Goal: Task Accomplishment & Management: Manage account settings

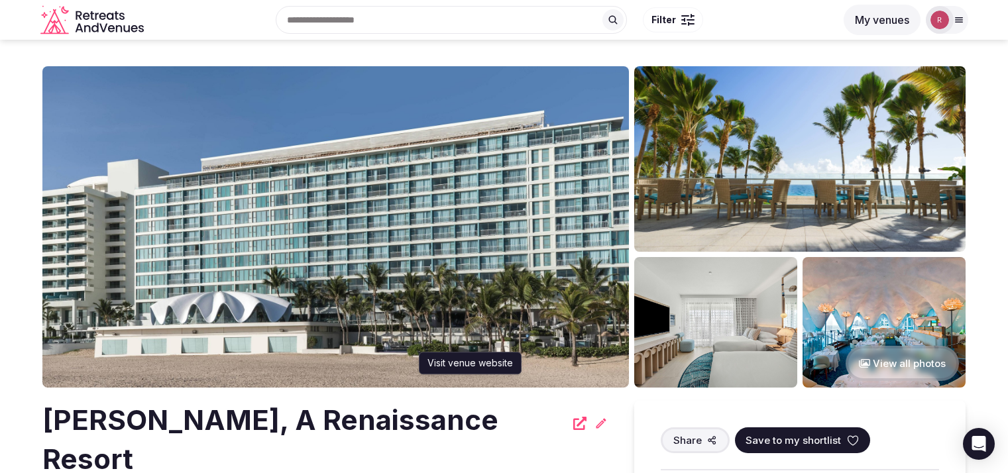
scroll to position [195, 0]
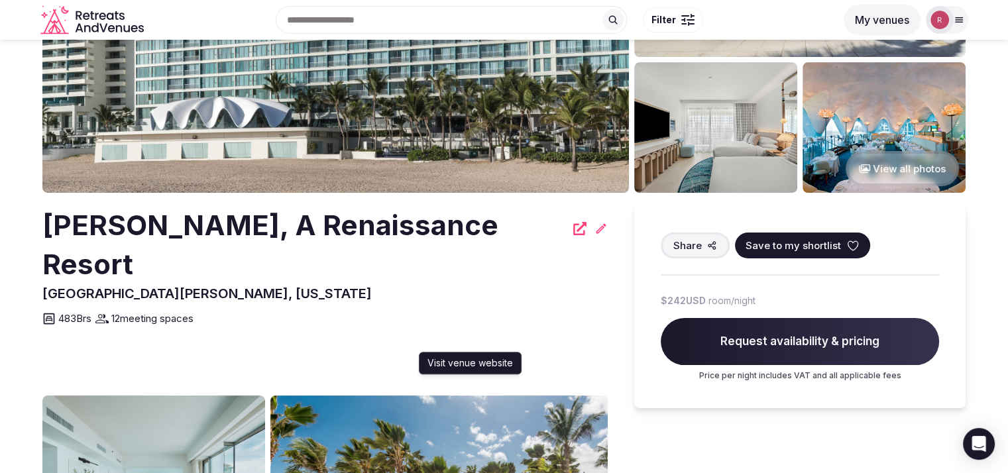
click at [573, 229] on icon at bounding box center [579, 228] width 13 height 13
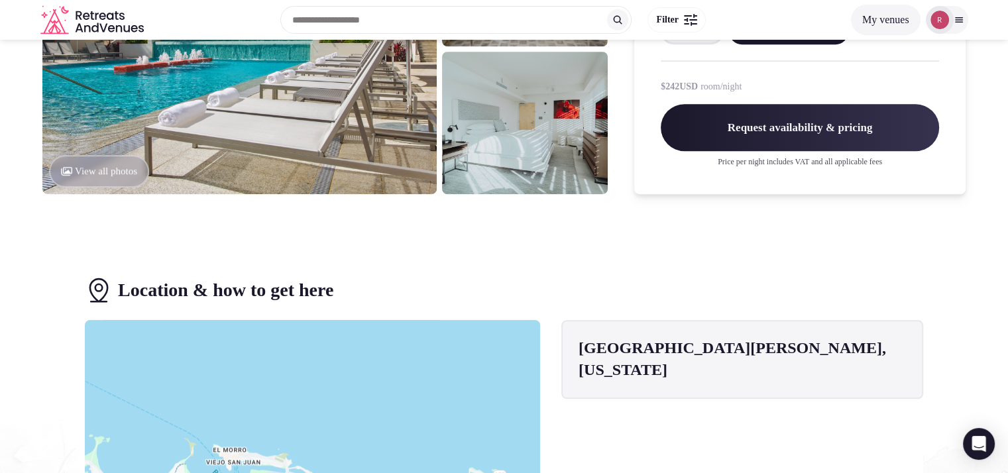
scroll to position [0, 0]
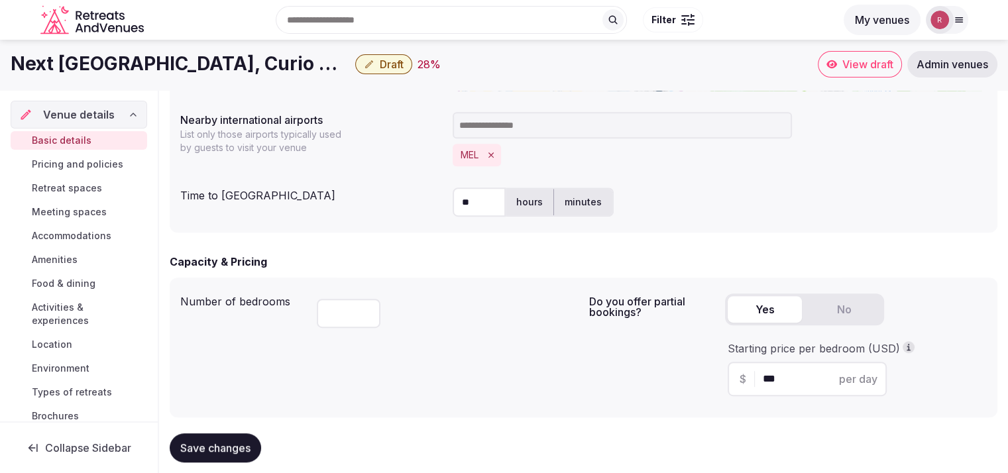
scroll to position [414, 0]
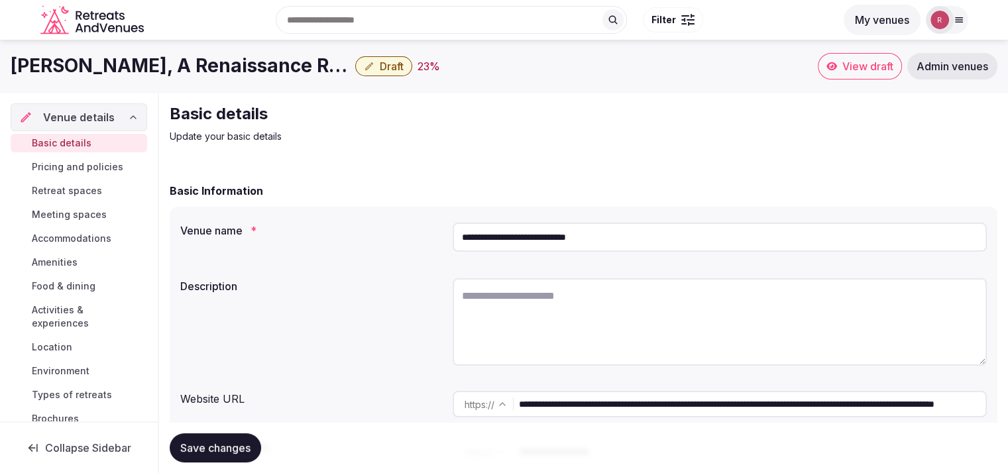
click at [581, 400] on input "**********" at bounding box center [752, 404] width 467 height 27
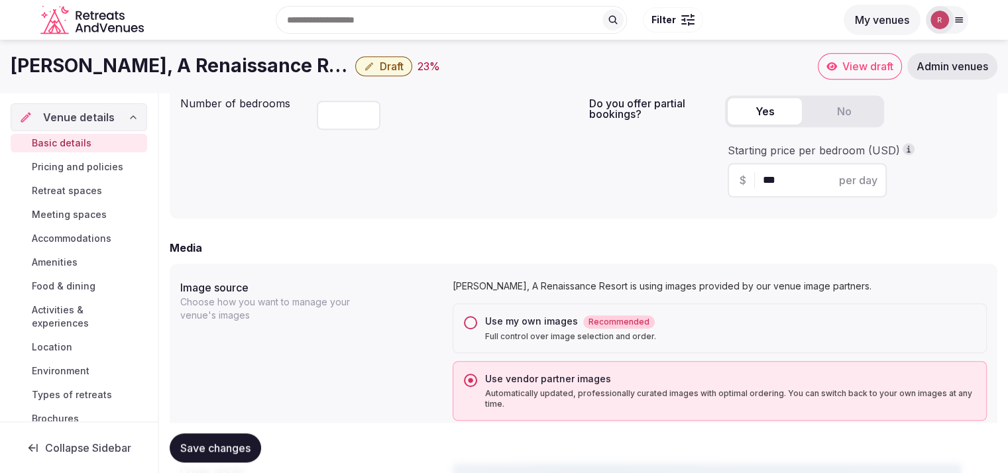
scroll to position [560, 0]
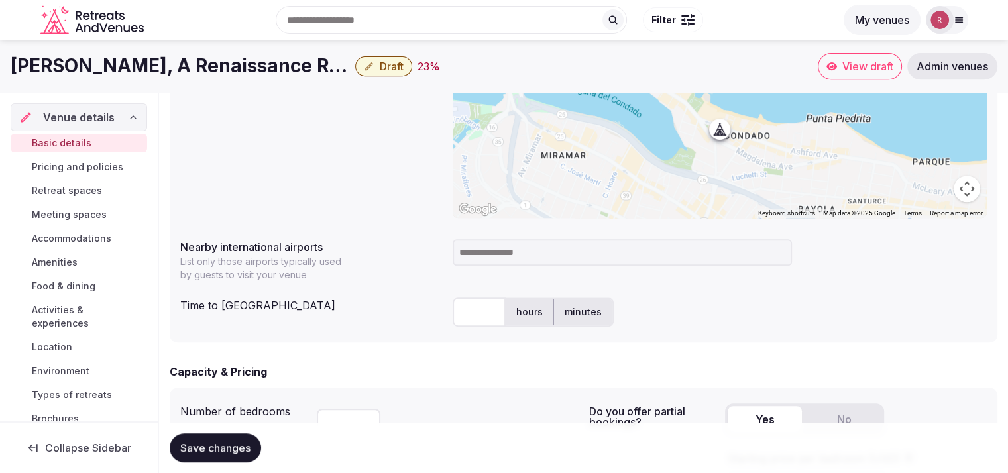
click at [39, 172] on span "Pricing and policies" at bounding box center [77, 166] width 91 height 13
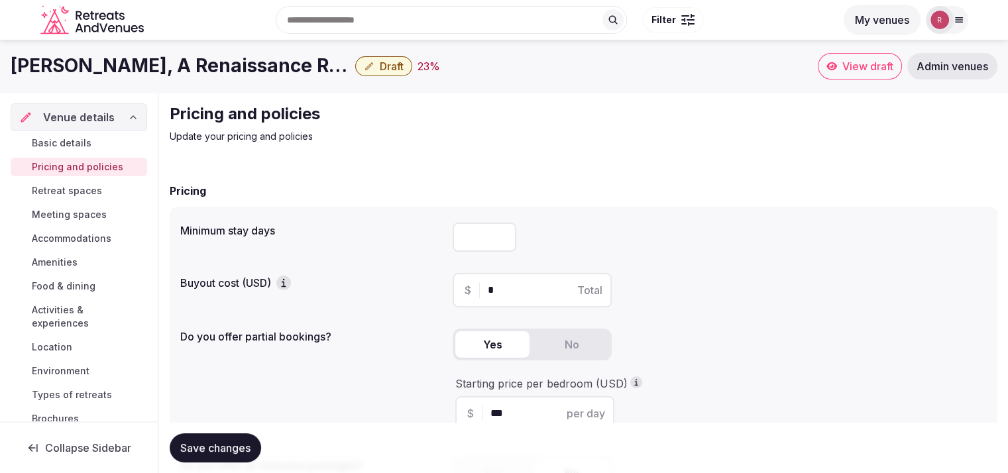
scroll to position [404, 0]
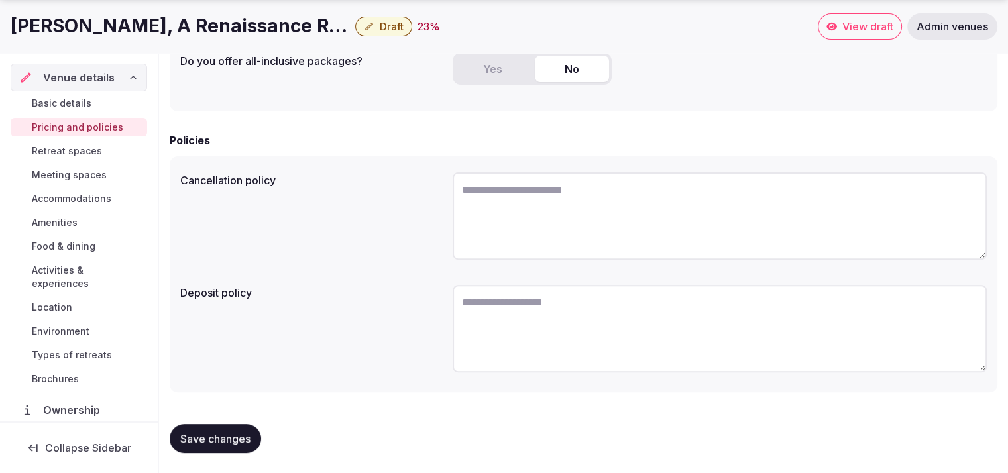
click at [84, 152] on span "Retreat spaces" at bounding box center [67, 151] width 70 height 13
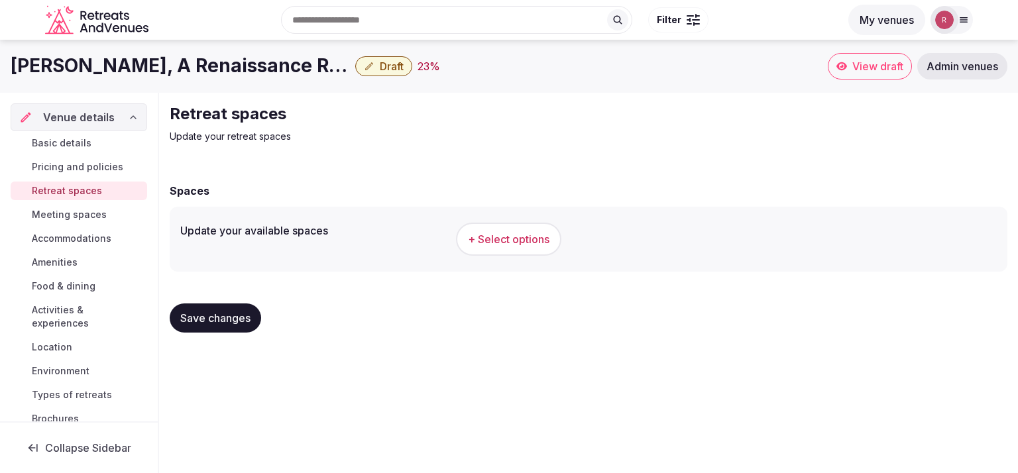
click at [42, 164] on span "Pricing and policies" at bounding box center [77, 166] width 91 height 13
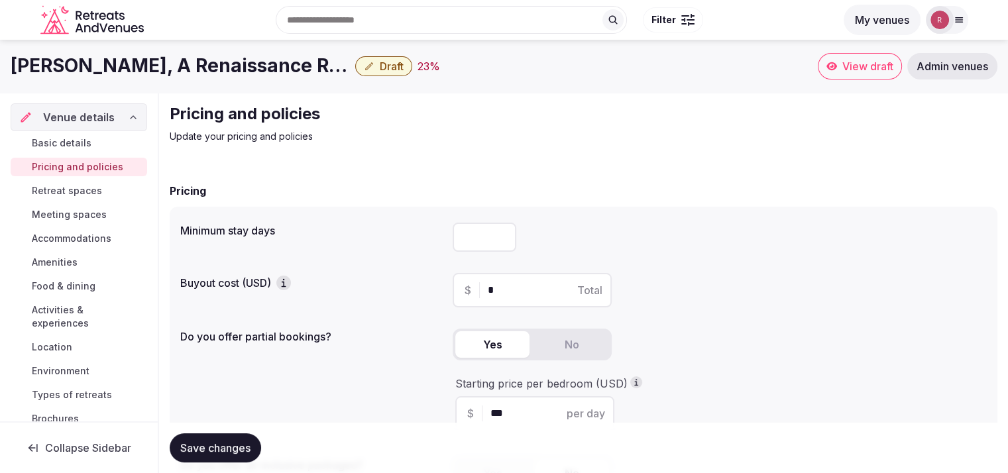
click at [97, 138] on link "Basic details" at bounding box center [79, 143] width 137 height 19
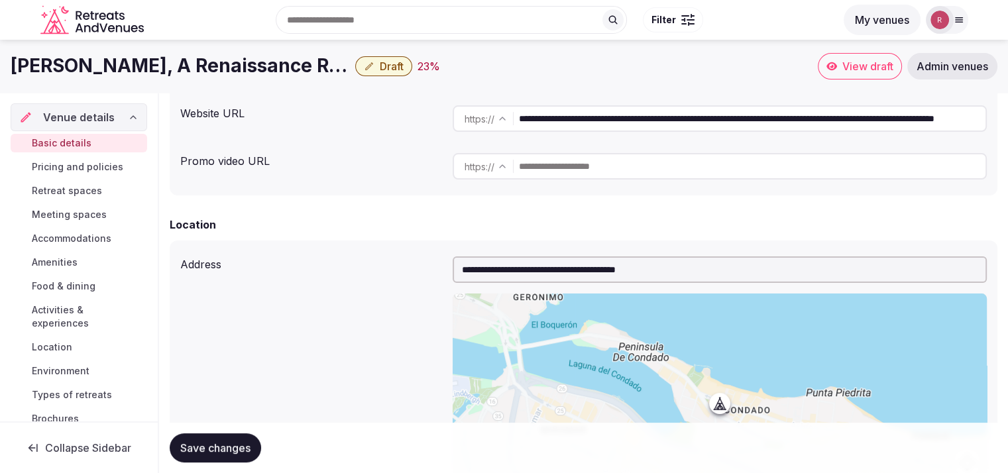
scroll to position [82, 0]
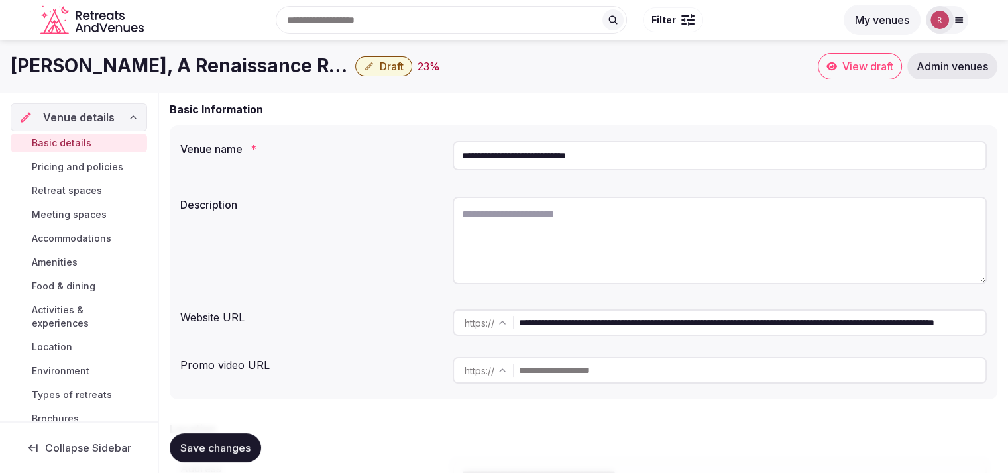
click at [586, 215] on textarea at bounding box center [720, 241] width 534 height 88
paste textarea "**********"
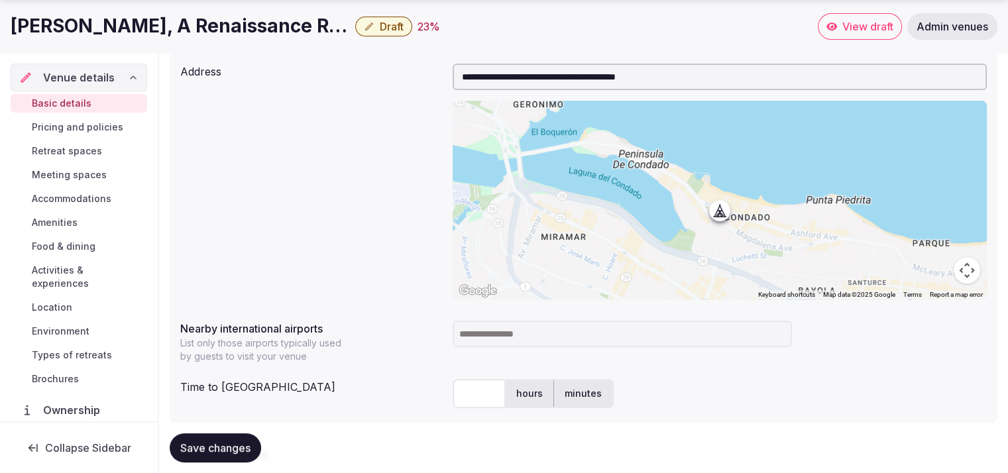
scroll to position [591, 0]
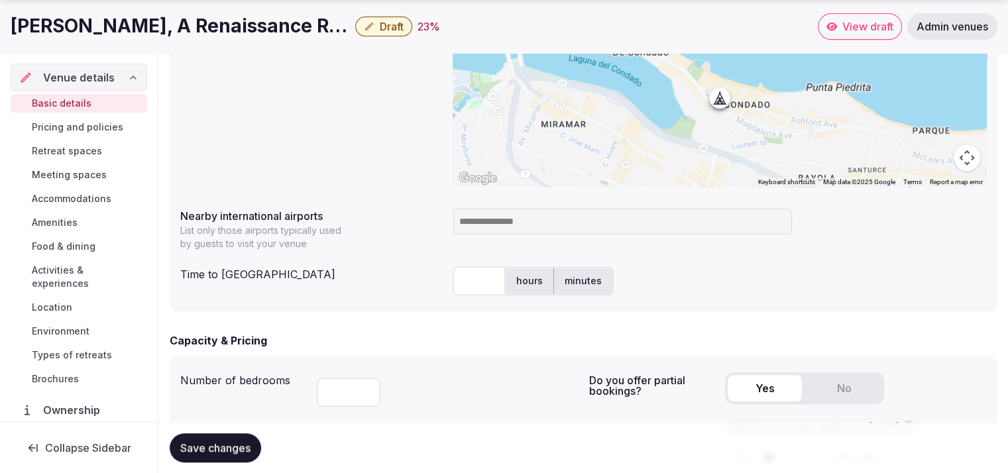
type textarea "**********"
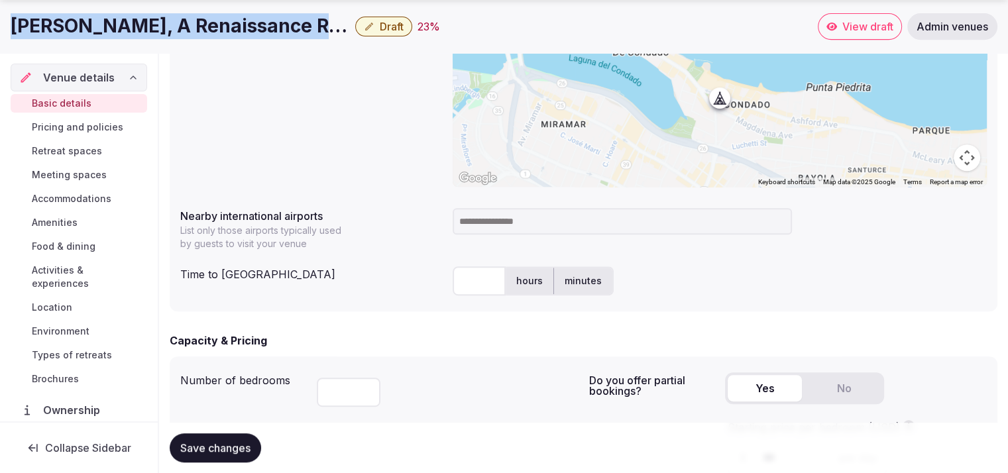
drag, startPoint x: 317, startPoint y: 22, endPoint x: 11, endPoint y: 37, distance: 306.6
click at [11, 37] on div "La Concha, A Renaissance Resort Draft 23 %" at bounding box center [414, 26] width 807 height 26
copy div "La Concha, A Renaissance Resort"
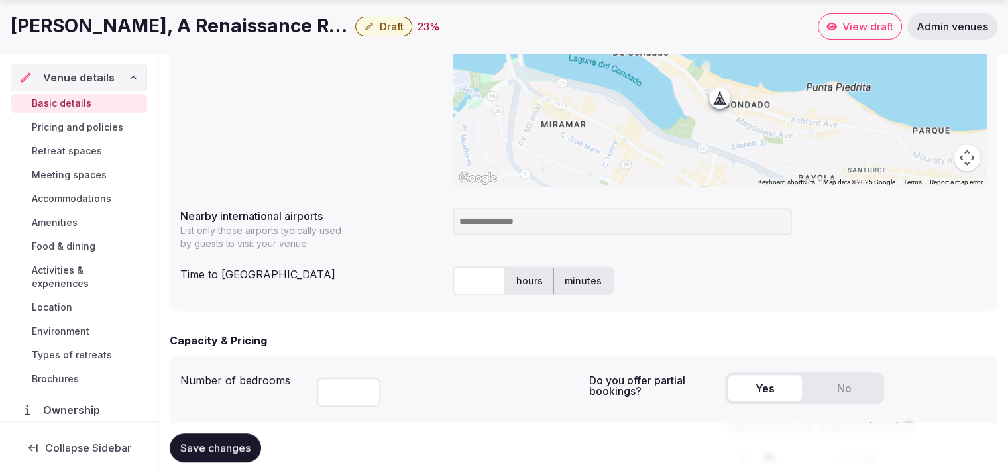
click at [463, 290] on input "text" at bounding box center [479, 280] width 53 height 29
type input "**"
drag, startPoint x: 507, startPoint y: 216, endPoint x: 498, endPoint y: 227, distance: 13.7
click at [506, 216] on input at bounding box center [622, 221] width 339 height 27
type input "***"
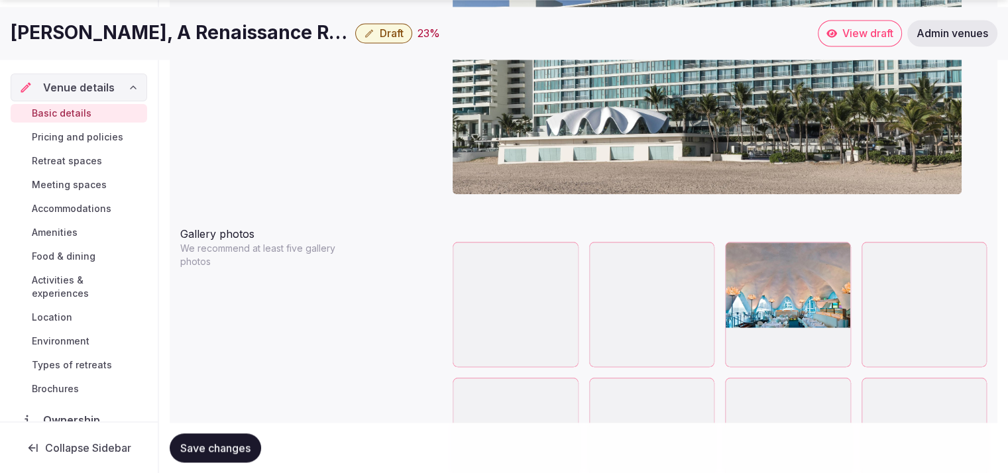
scroll to position [3067, 0]
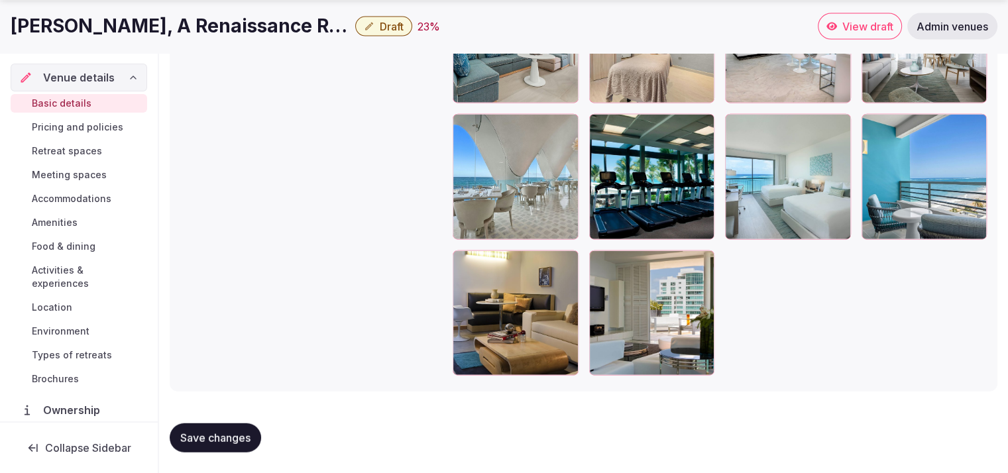
click at [239, 426] on button "Save changes" at bounding box center [215, 438] width 91 height 29
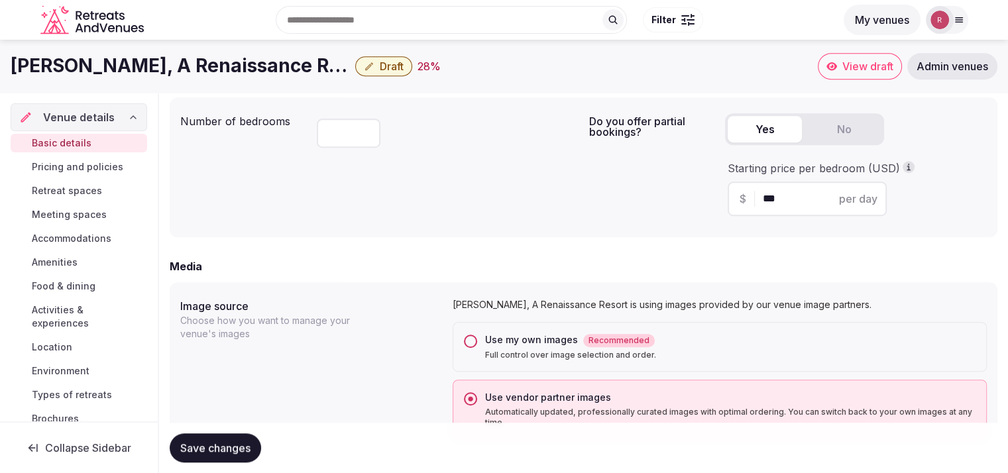
scroll to position [821, 0]
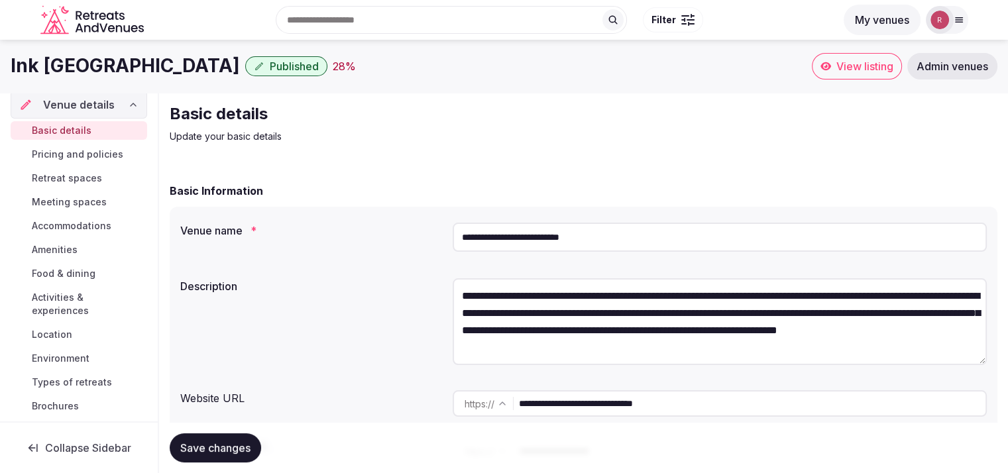
click at [640, 343] on textarea "**********" at bounding box center [720, 321] width 534 height 87
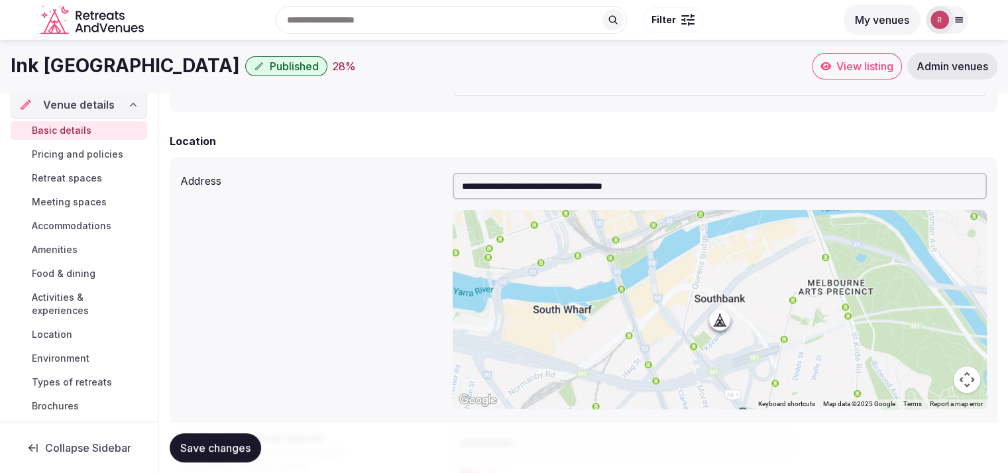
scroll to position [293, 0]
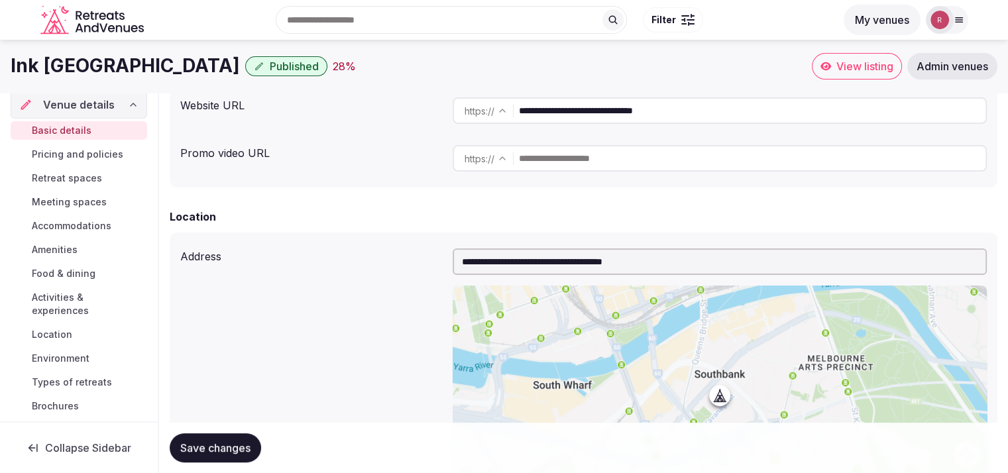
click at [97, 202] on span "Meeting spaces" at bounding box center [69, 202] width 75 height 13
click at [85, 202] on span "Meeting spaces" at bounding box center [69, 202] width 75 height 13
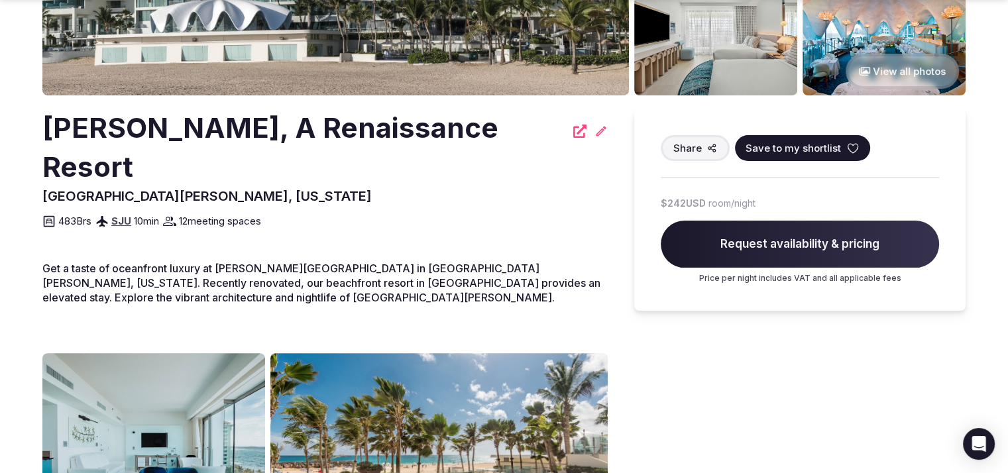
scroll to position [406, 0]
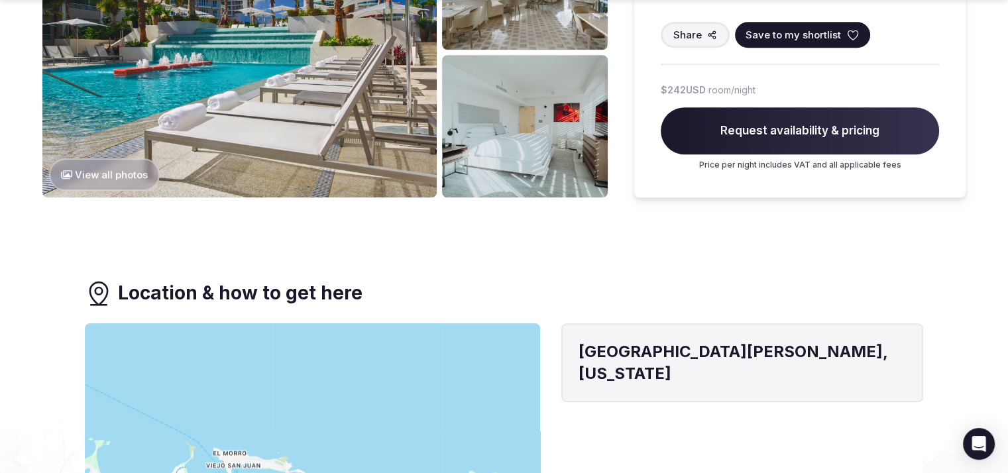
scroll to position [639, 0]
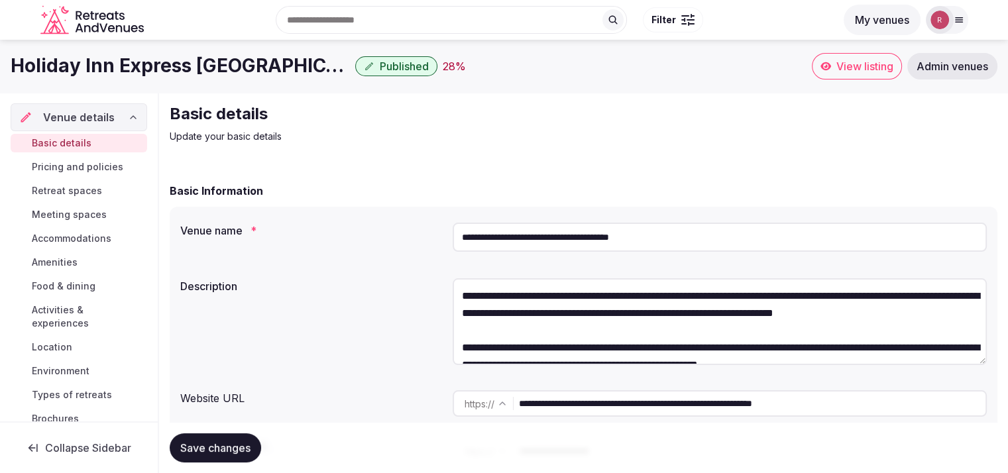
click at [98, 217] on span "Meeting spaces" at bounding box center [69, 214] width 75 height 13
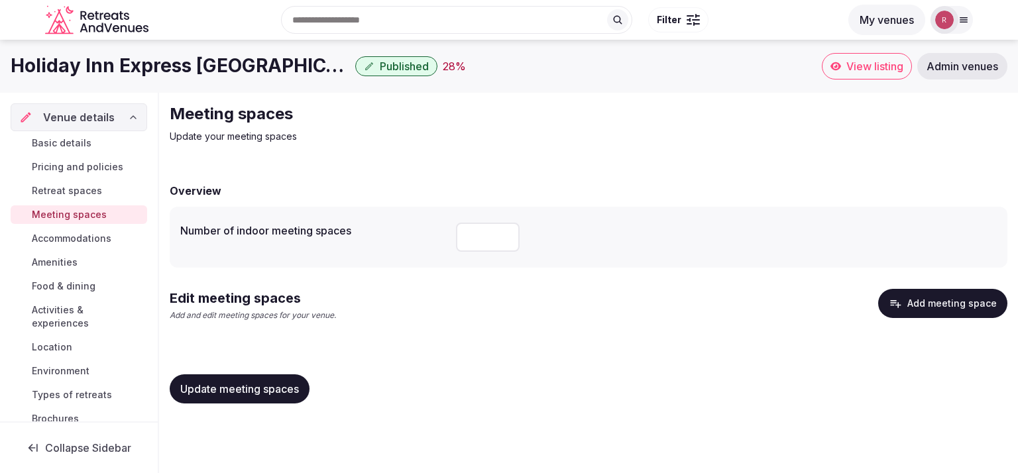
click at [70, 138] on span "Basic details" at bounding box center [62, 143] width 60 height 13
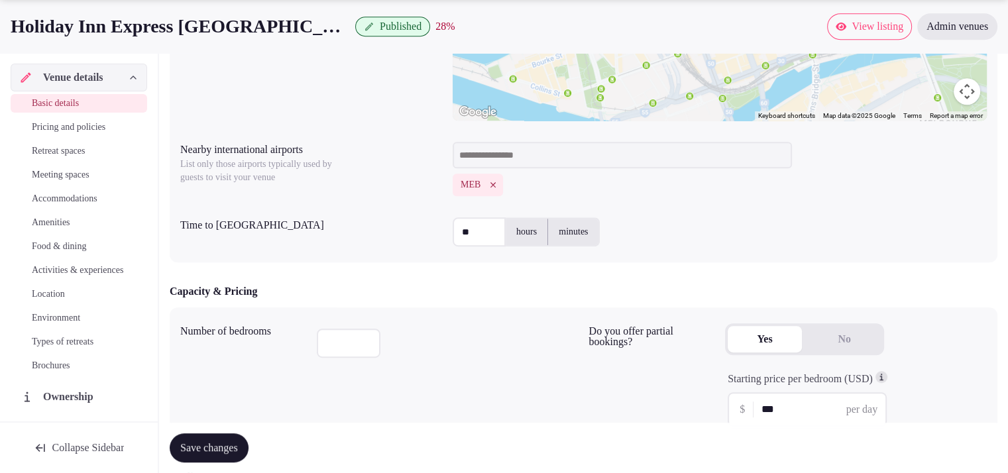
scroll to position [674, 0]
